Goal: Information Seeking & Learning: Learn about a topic

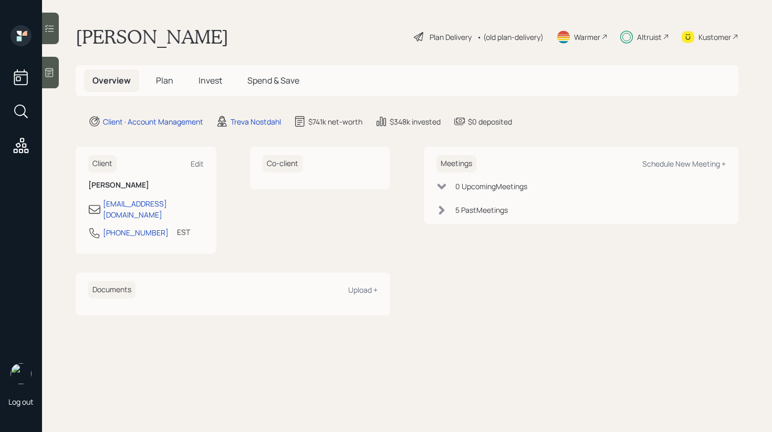
click at [215, 73] on h5 "Invest" at bounding box center [210, 80] width 40 height 23
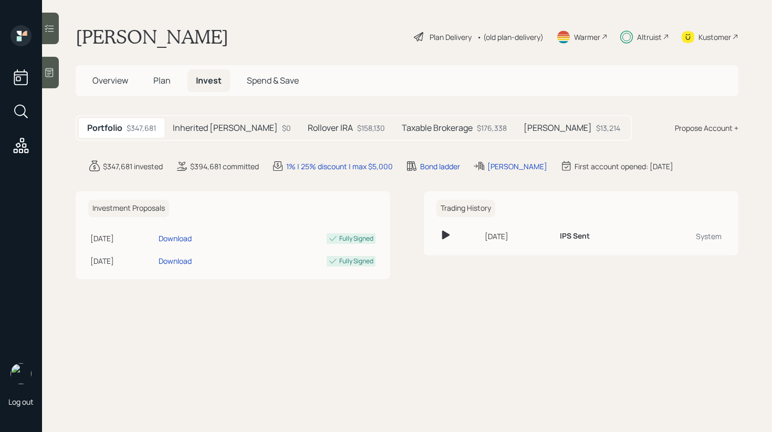
click at [402, 130] on h5 "Taxable Brokerage" at bounding box center [437, 128] width 71 height 10
